Goal: Transaction & Acquisition: Purchase product/service

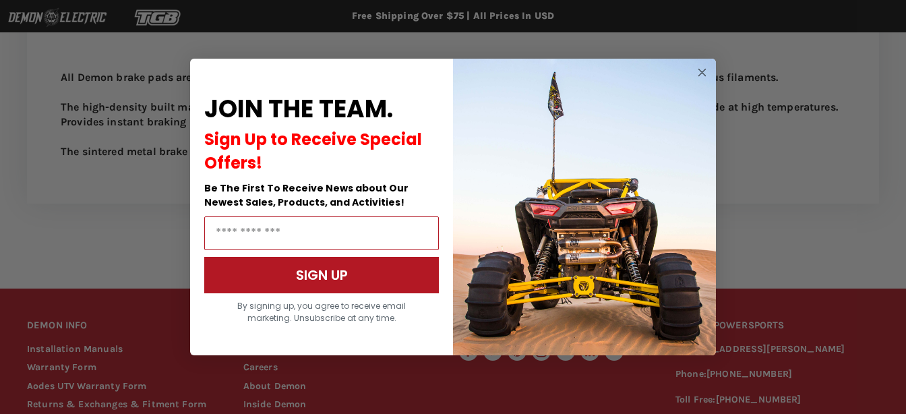
scroll to position [580, 0]
